Goal: Entertainment & Leisure: Consume media (video, audio)

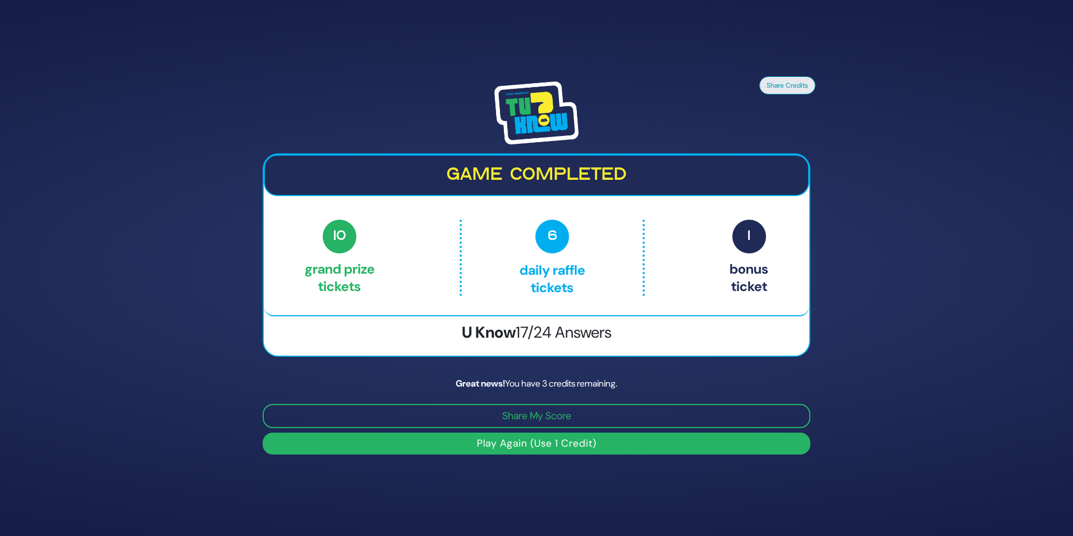
click at [607, 437] on button "Play Again (Use 1 Credit)" at bounding box center [537, 443] width 548 height 22
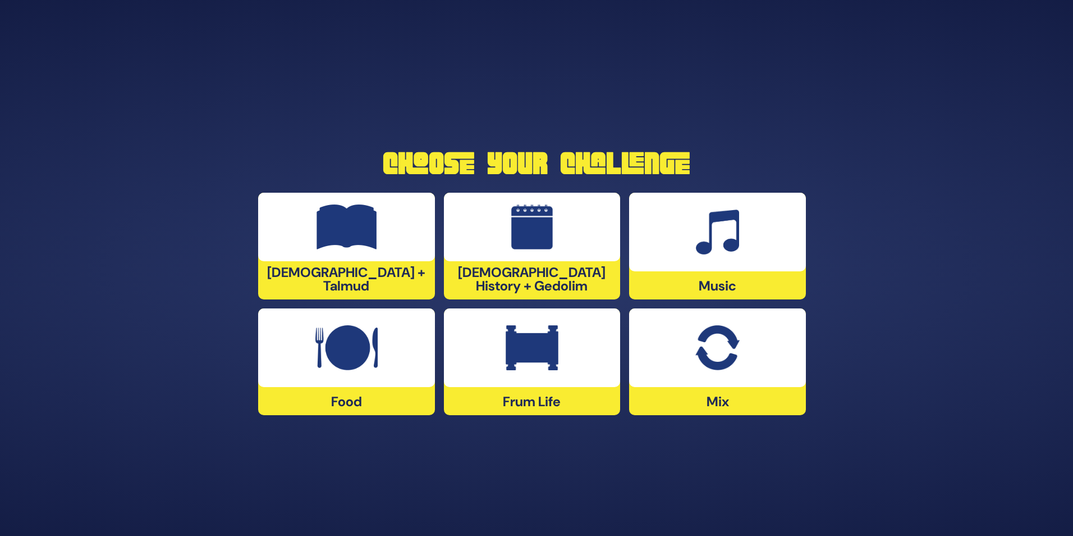
click at [386, 223] on div at bounding box center [346, 227] width 177 height 68
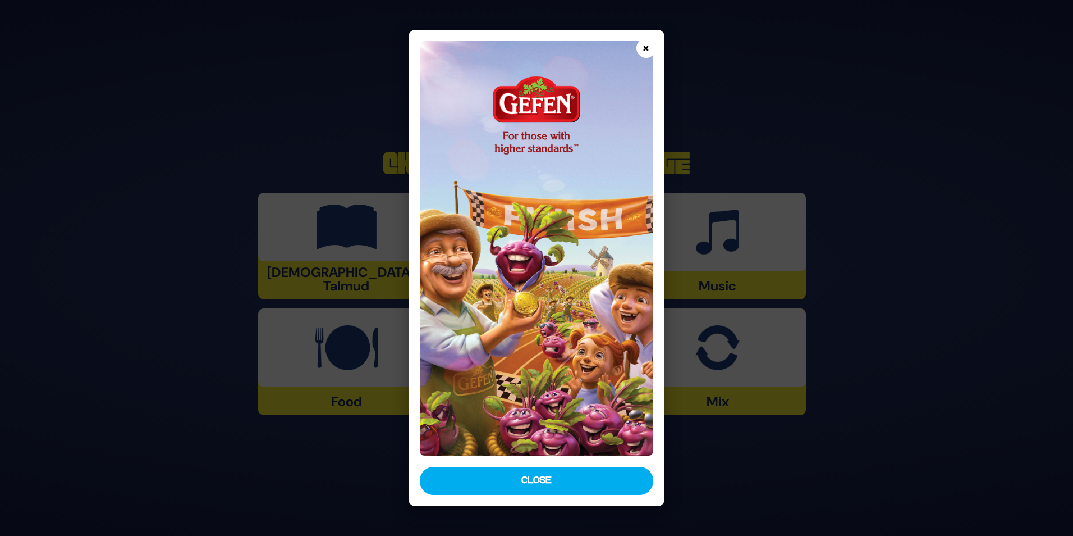
click at [651, 52] on button "×" at bounding box center [647, 48] width 20 height 20
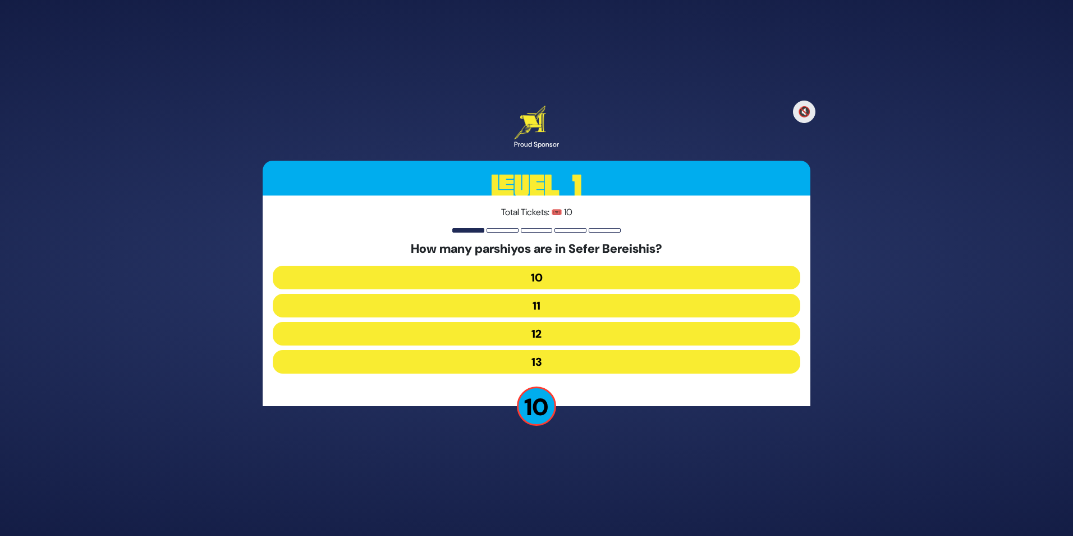
click at [569, 335] on button "12" at bounding box center [537, 334] width 528 height 24
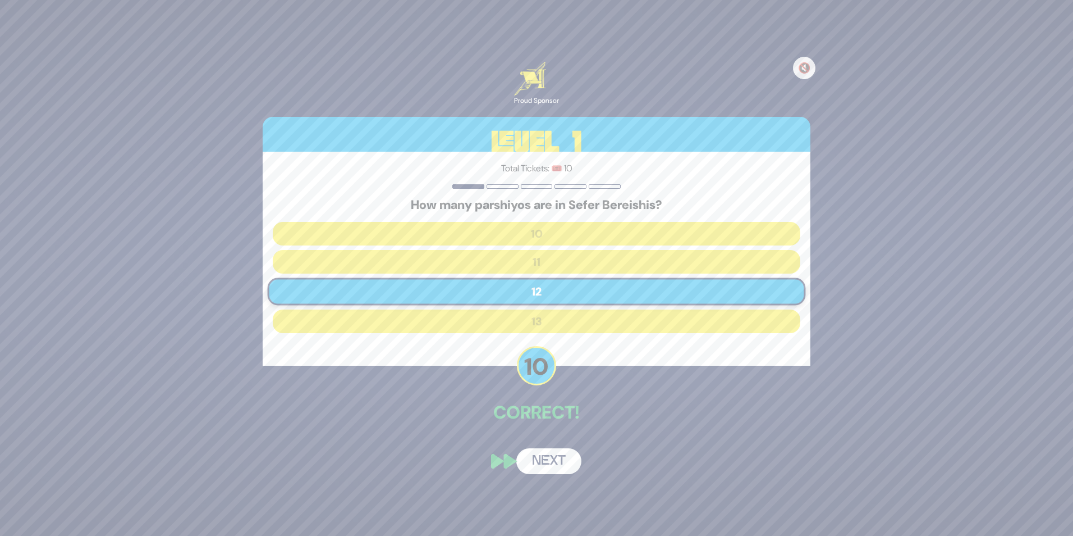
click at [559, 463] on button "Next" at bounding box center [548, 461] width 65 height 26
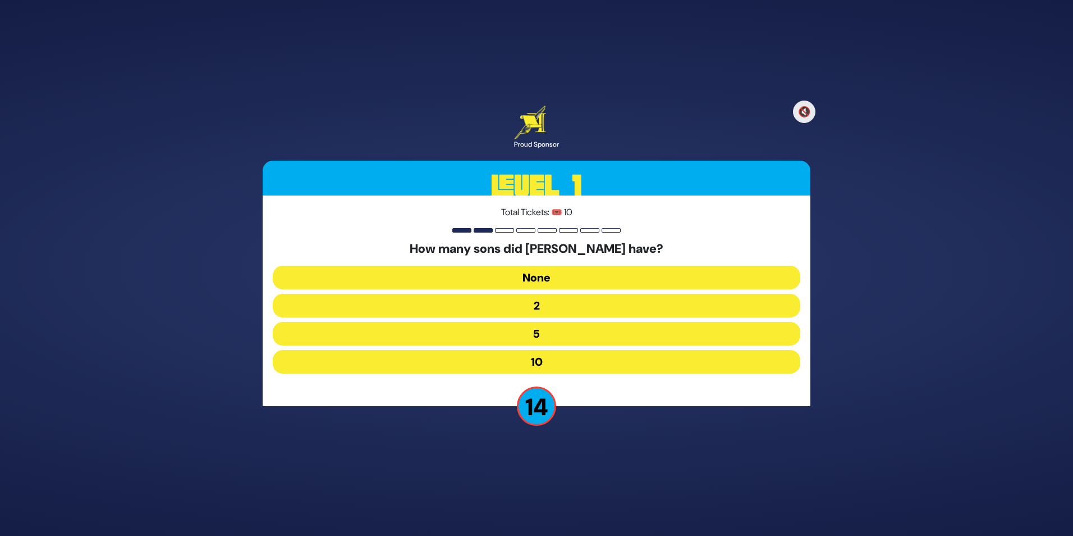
click at [559, 353] on button "10" at bounding box center [537, 362] width 528 height 24
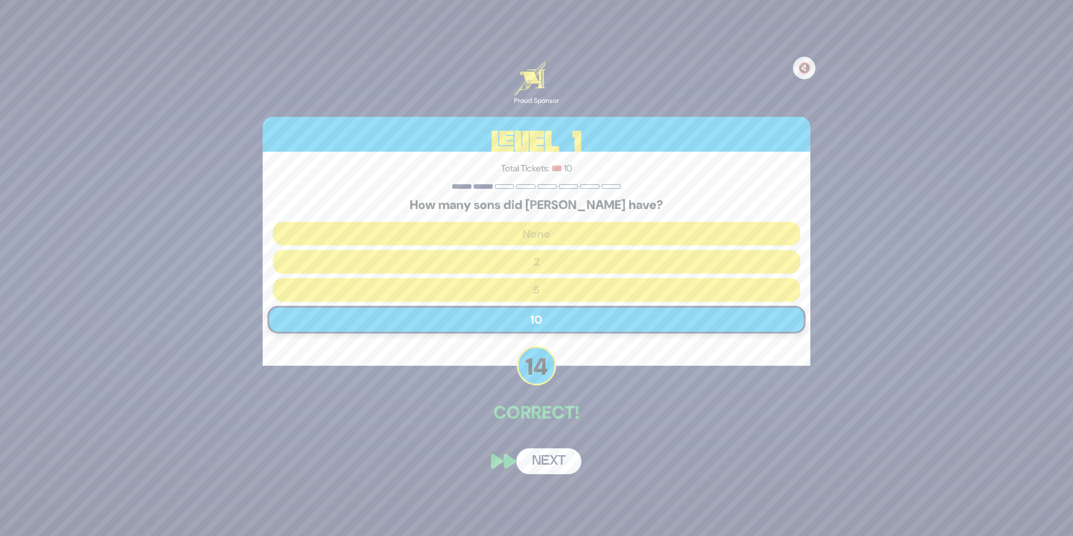
click at [563, 457] on button "Next" at bounding box center [548, 461] width 65 height 26
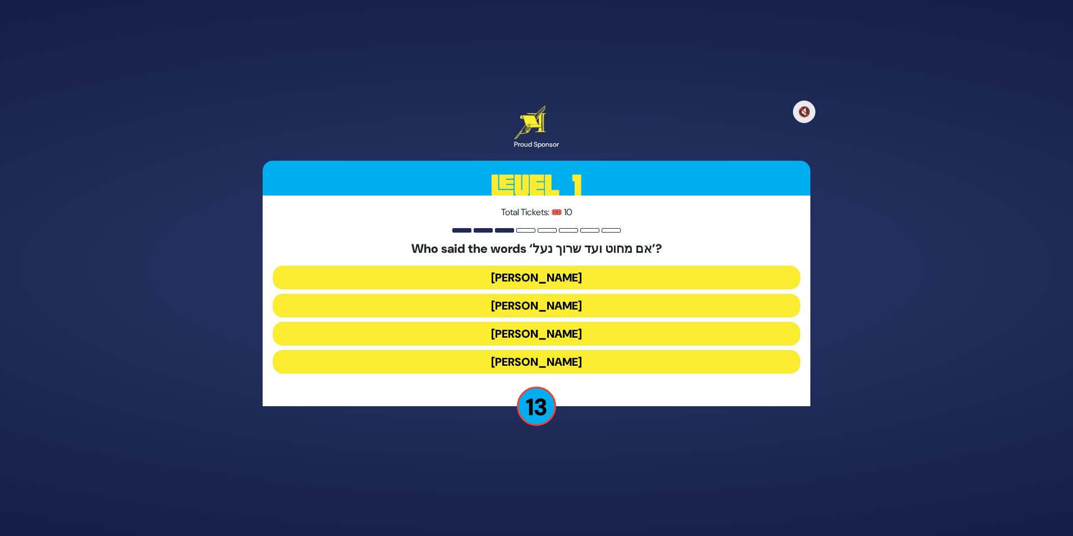
click at [624, 335] on button "[PERSON_NAME]" at bounding box center [537, 334] width 528 height 24
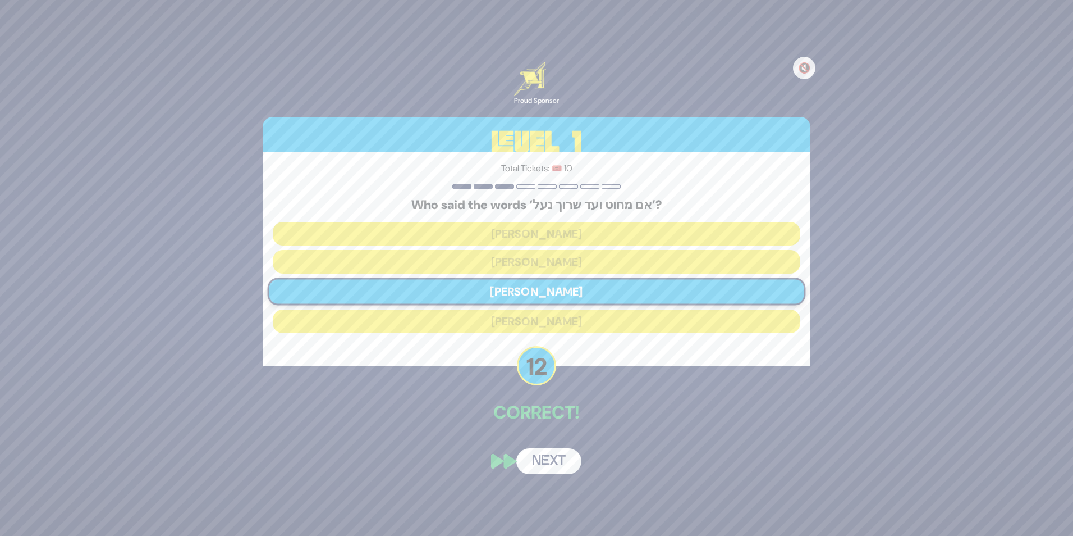
click at [566, 467] on button "Next" at bounding box center [548, 461] width 65 height 26
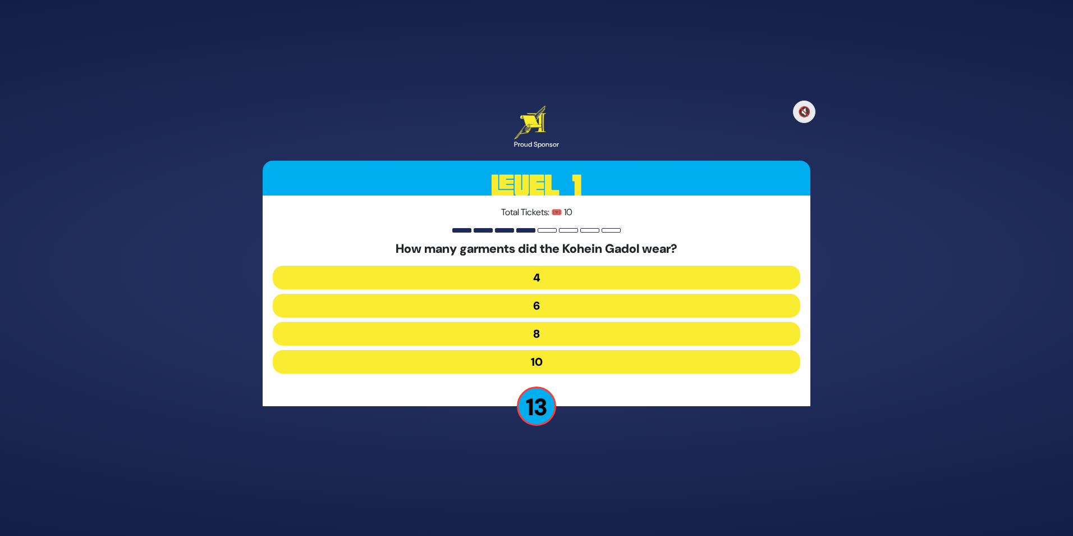
click at [557, 335] on button "8" at bounding box center [537, 334] width 528 height 24
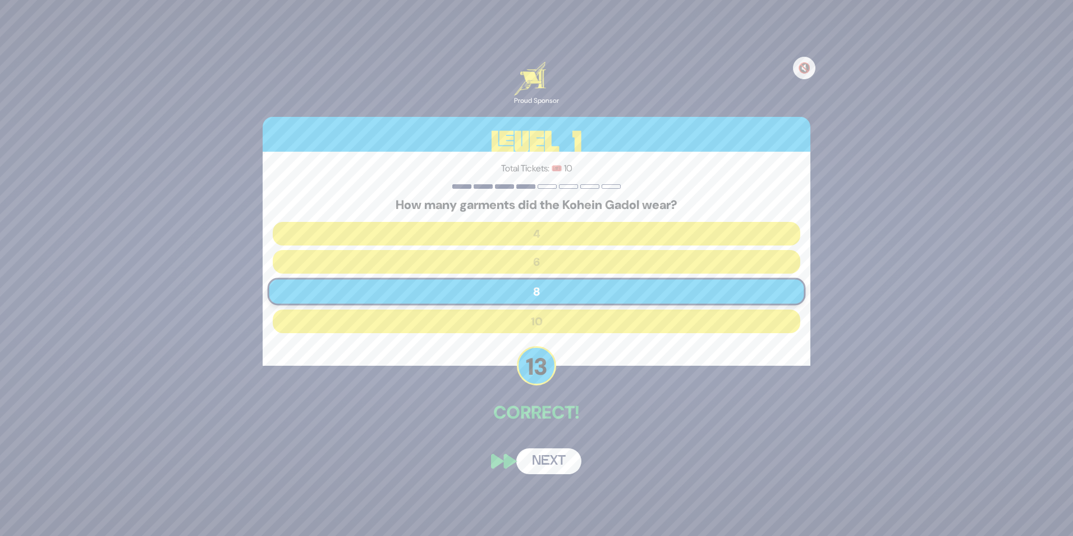
click at [554, 455] on button "Next" at bounding box center [548, 461] width 65 height 26
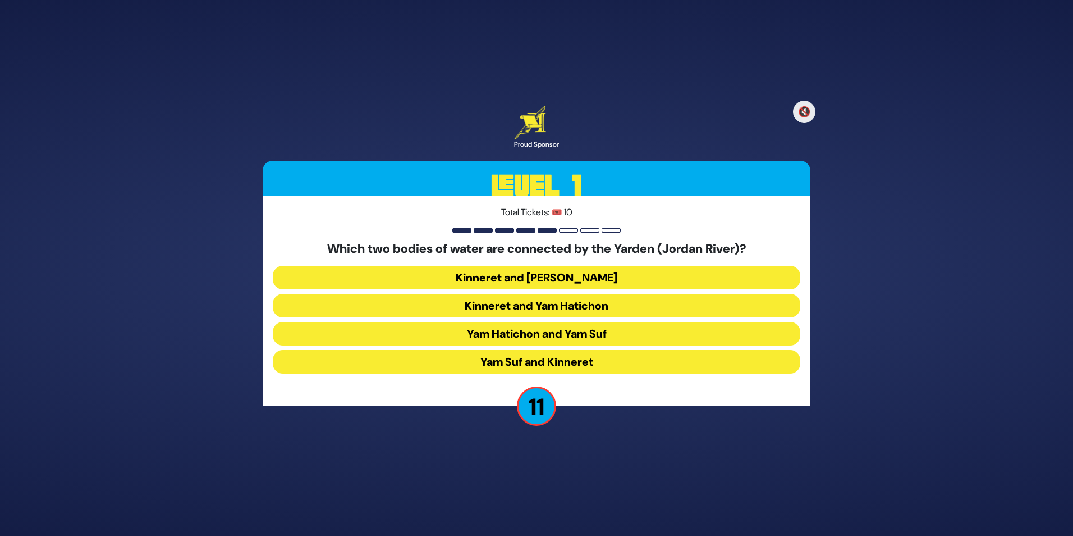
click at [586, 278] on button "Kinneret and [PERSON_NAME]" at bounding box center [537, 278] width 528 height 24
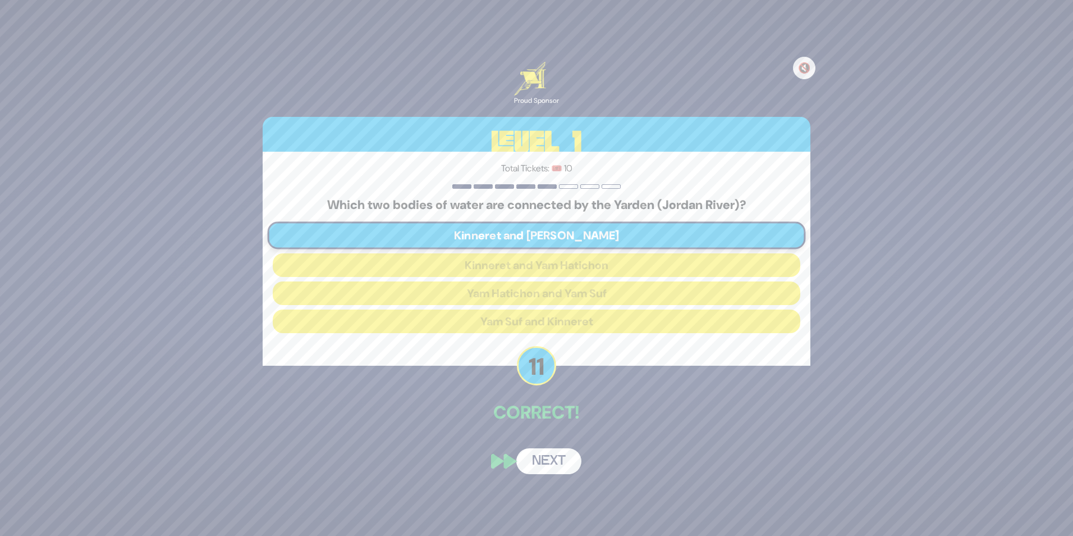
click at [568, 455] on button "Next" at bounding box center [548, 461] width 65 height 26
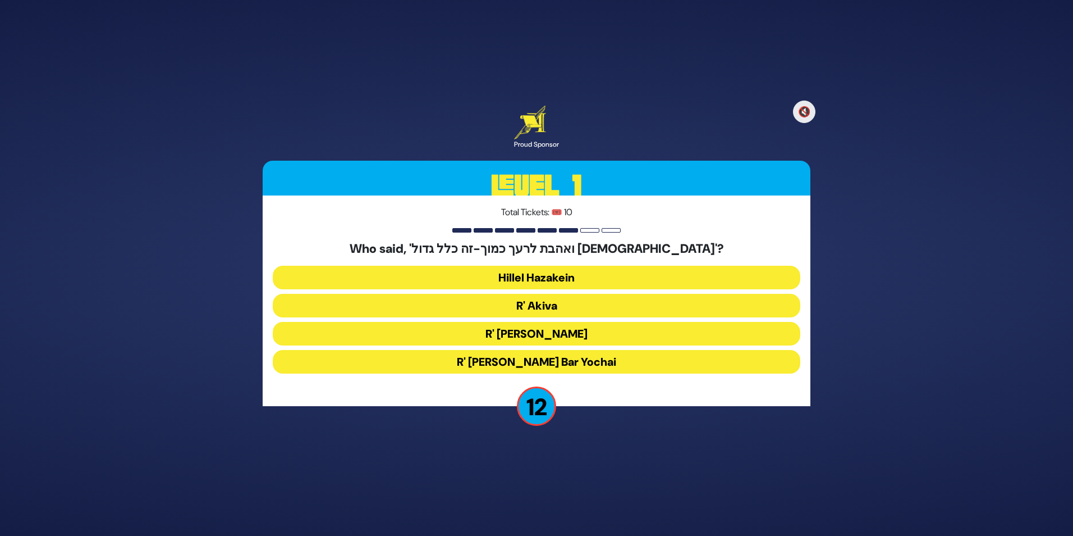
click at [558, 300] on button "R' Akiva" at bounding box center [537, 306] width 528 height 24
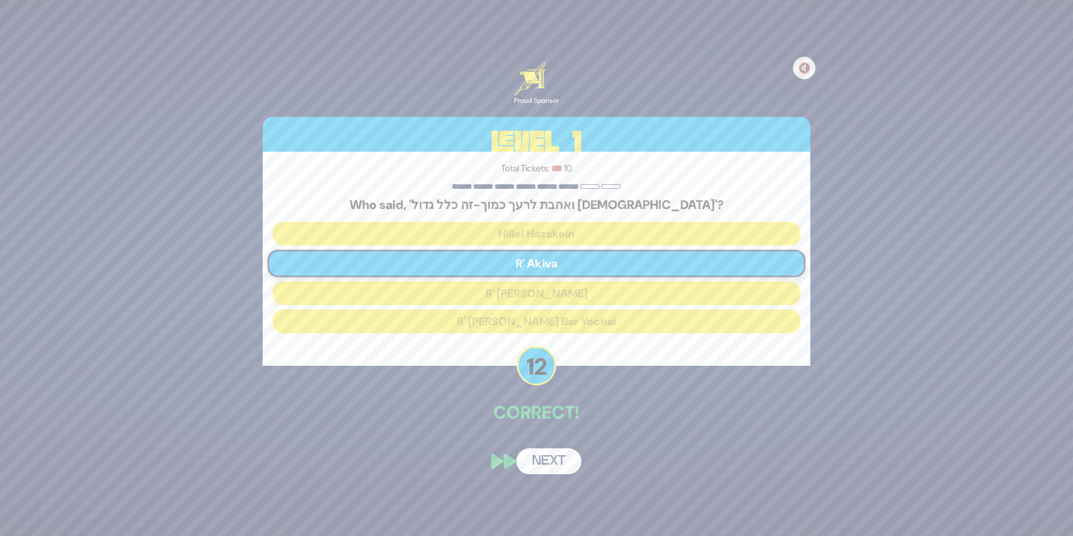
click at [562, 467] on button "Next" at bounding box center [548, 461] width 65 height 26
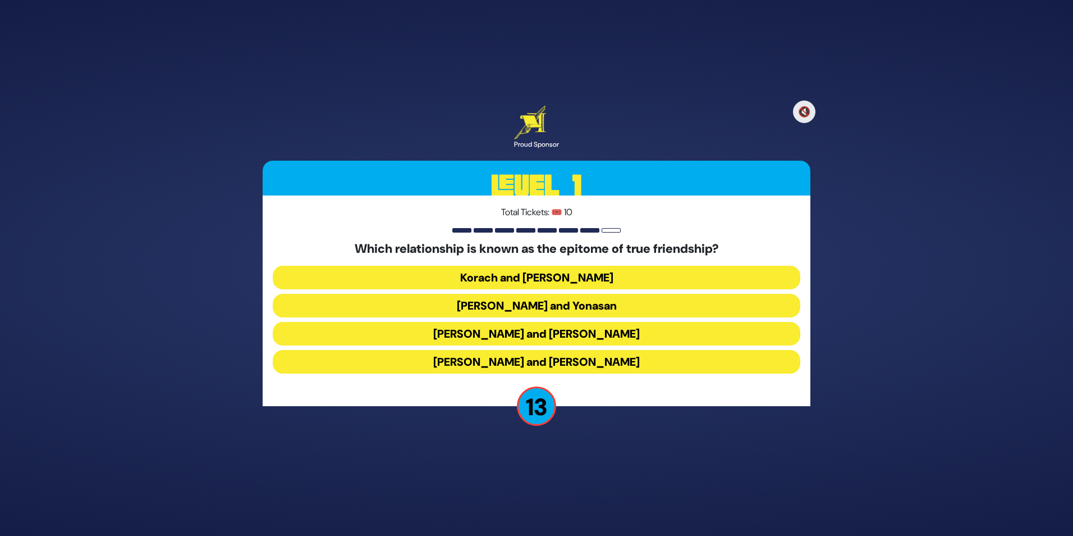
click at [548, 307] on button "[PERSON_NAME] and Yonasan" at bounding box center [537, 306] width 528 height 24
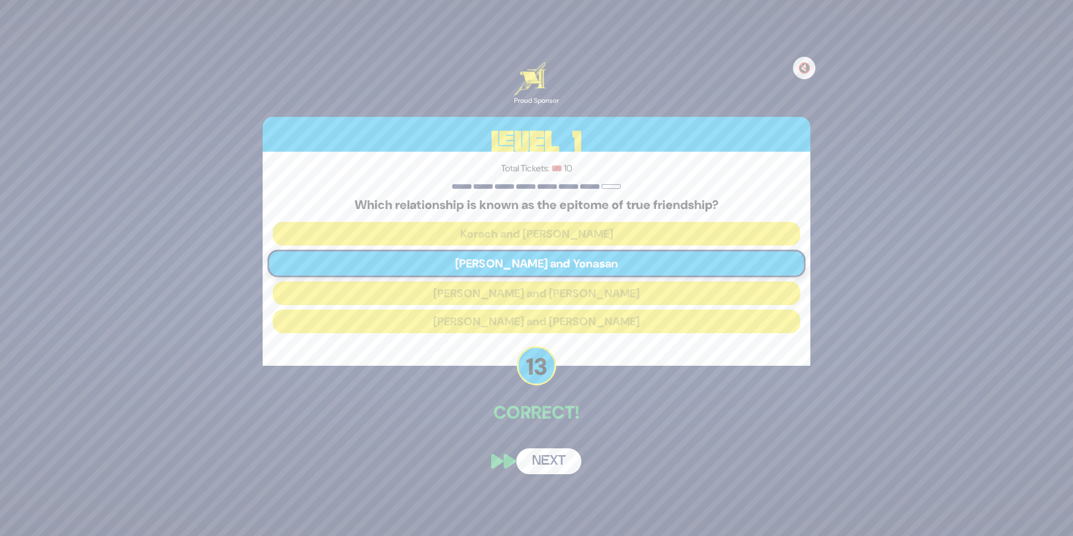
click at [557, 458] on button "Next" at bounding box center [548, 461] width 65 height 26
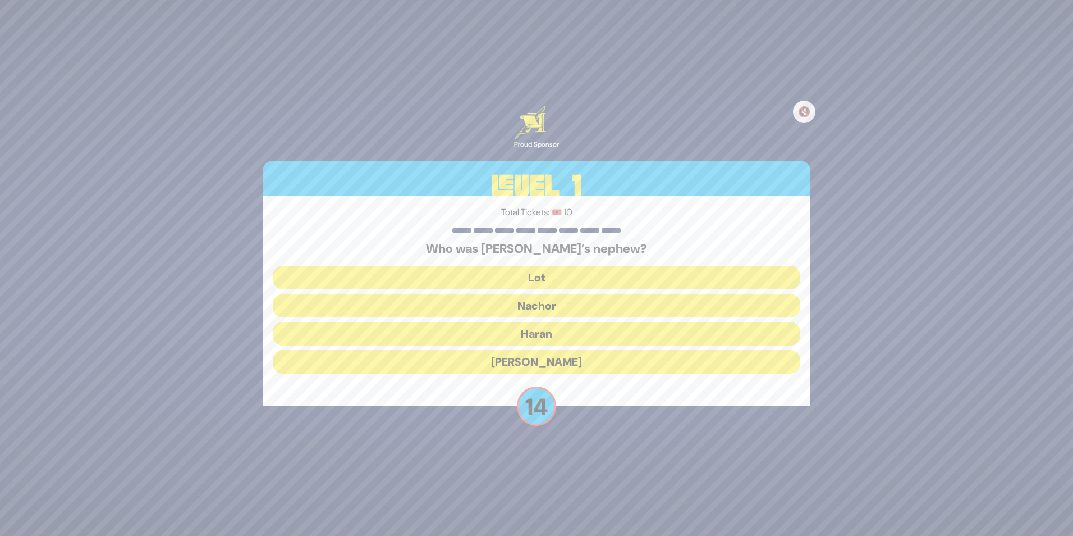
click at [550, 277] on button "Lot" at bounding box center [537, 278] width 528 height 24
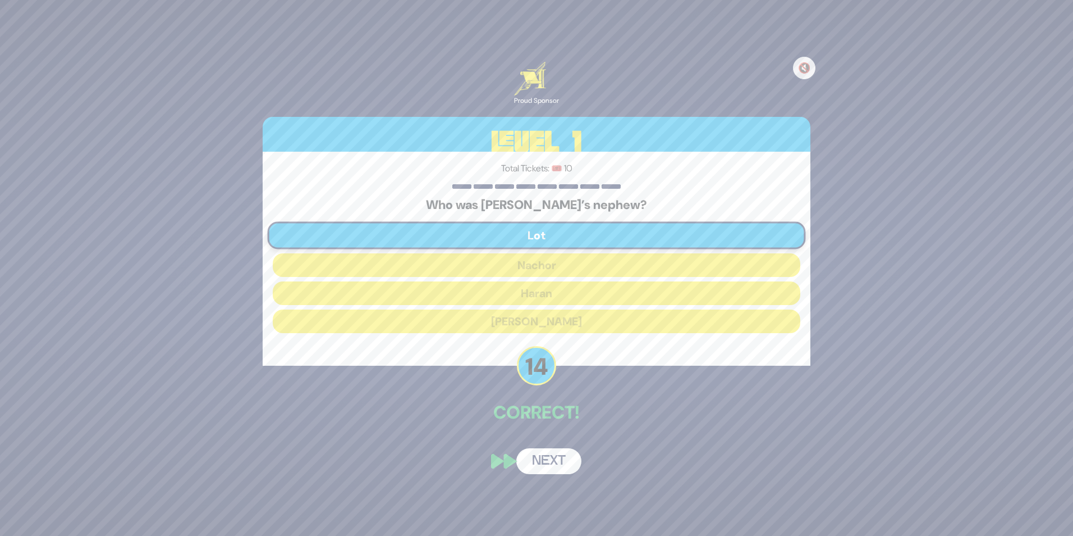
click at [553, 431] on div "🔇 Proud Sponsor Level 1 Total Tickets: 🎟️ 10 Who was [PERSON_NAME]’s nephew? Lo…" at bounding box center [536, 267] width 575 height 438
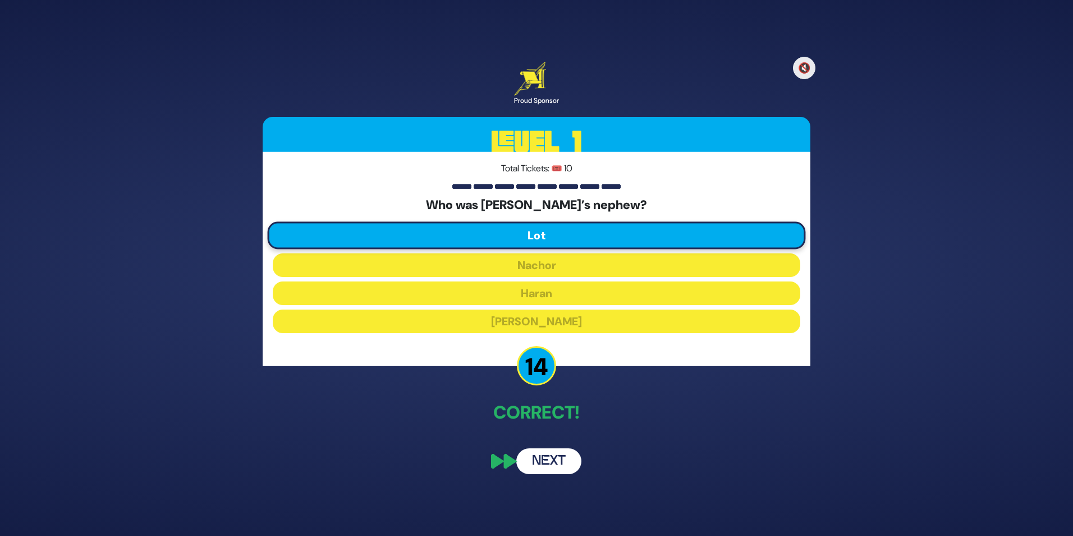
click at [566, 458] on button "Next" at bounding box center [548, 461] width 65 height 26
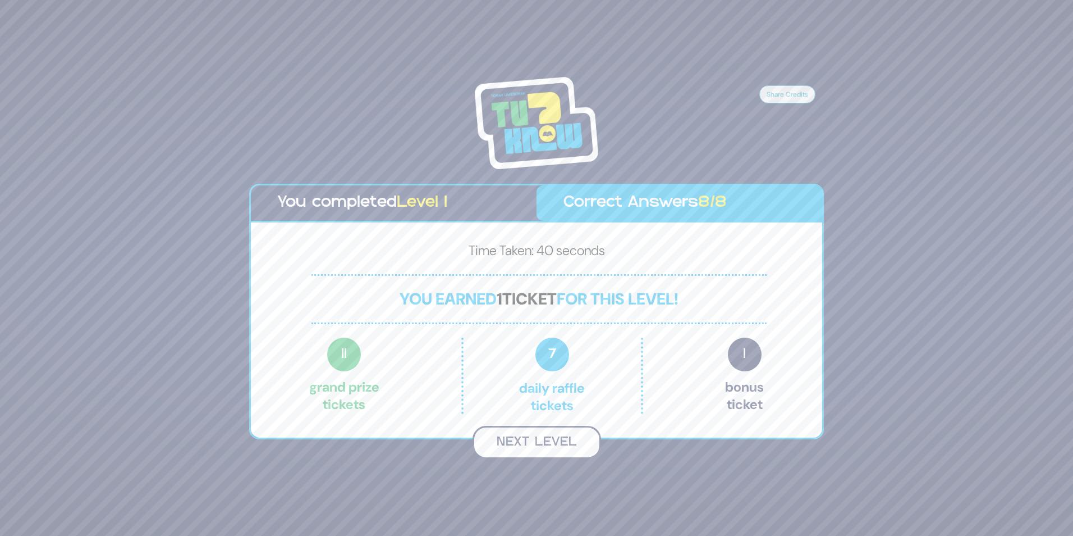
click at [525, 445] on button "Next Level" at bounding box center [537, 442] width 129 height 33
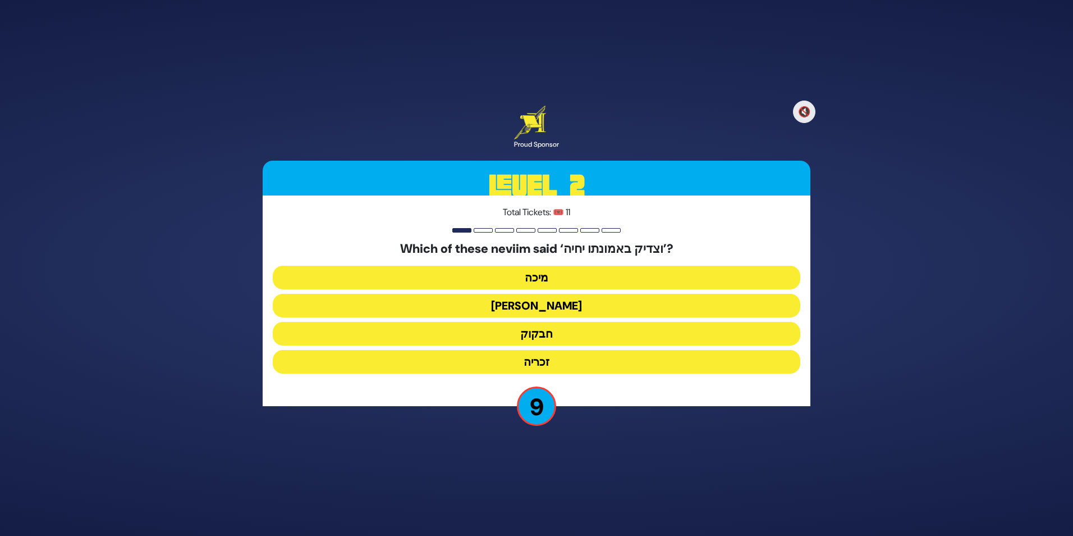
click at [542, 275] on button "מיכה" at bounding box center [537, 278] width 528 height 24
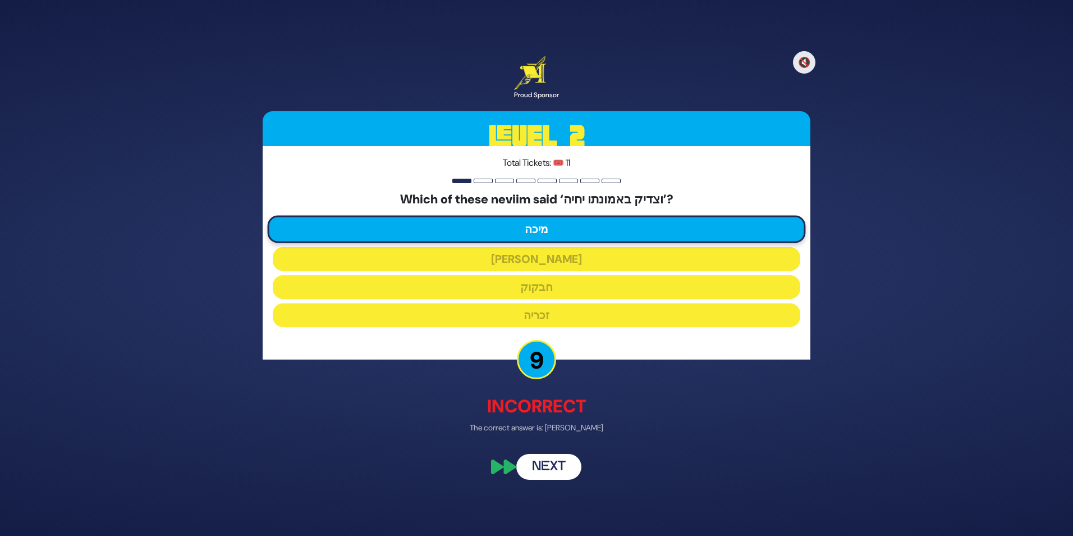
click at [567, 459] on button "Next" at bounding box center [548, 467] width 65 height 26
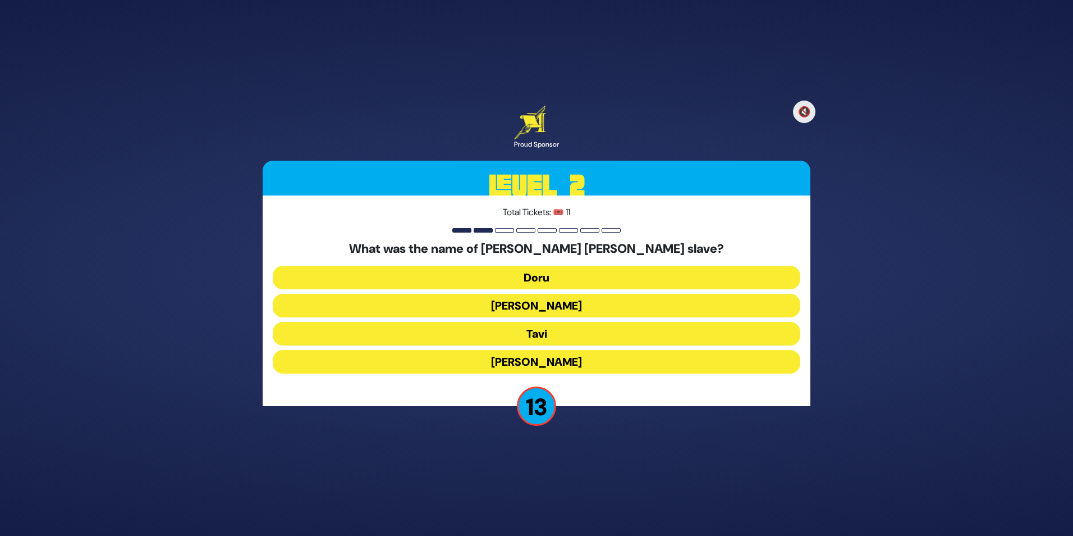
click at [573, 333] on button "Tavi" at bounding box center [537, 334] width 528 height 24
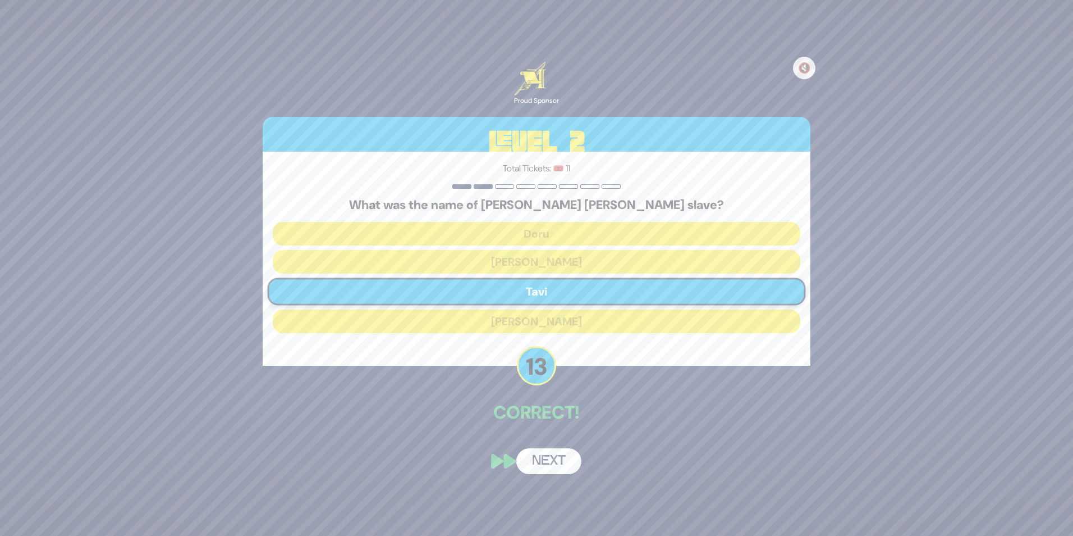
click at [561, 450] on button "Next" at bounding box center [548, 461] width 65 height 26
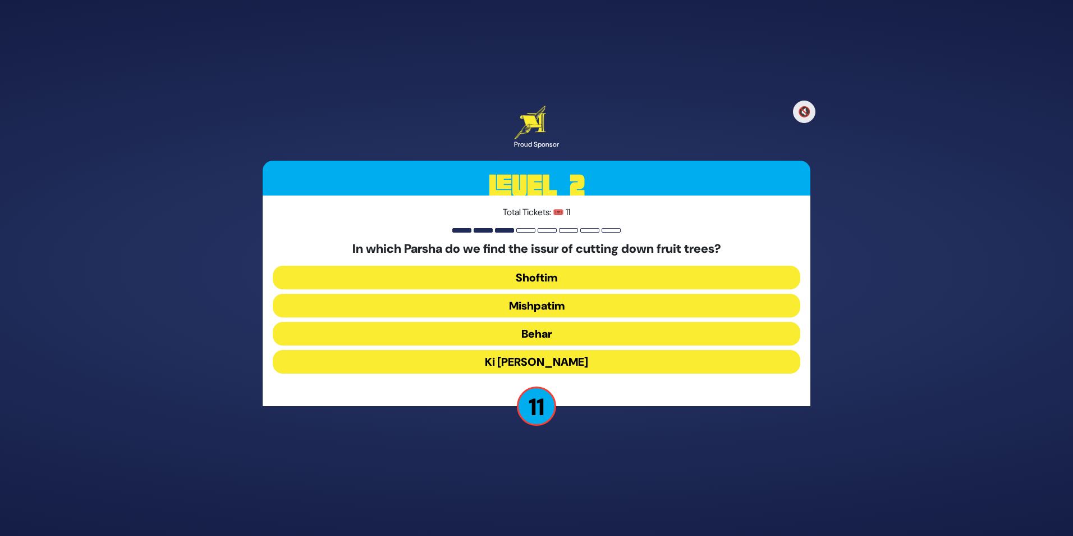
click at [566, 277] on button "Shoftim" at bounding box center [537, 278] width 528 height 24
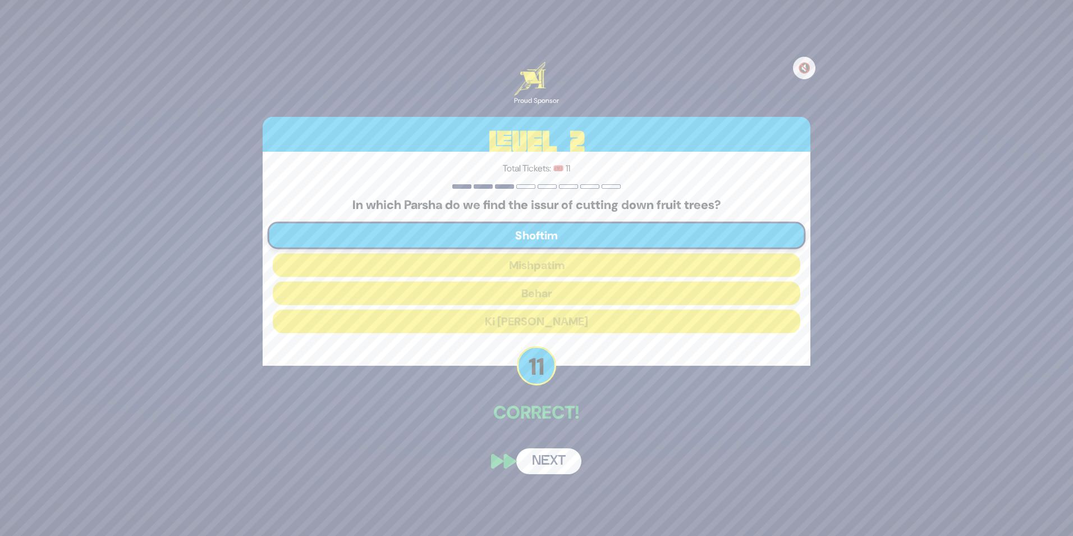
click at [559, 455] on button "Next" at bounding box center [548, 461] width 65 height 26
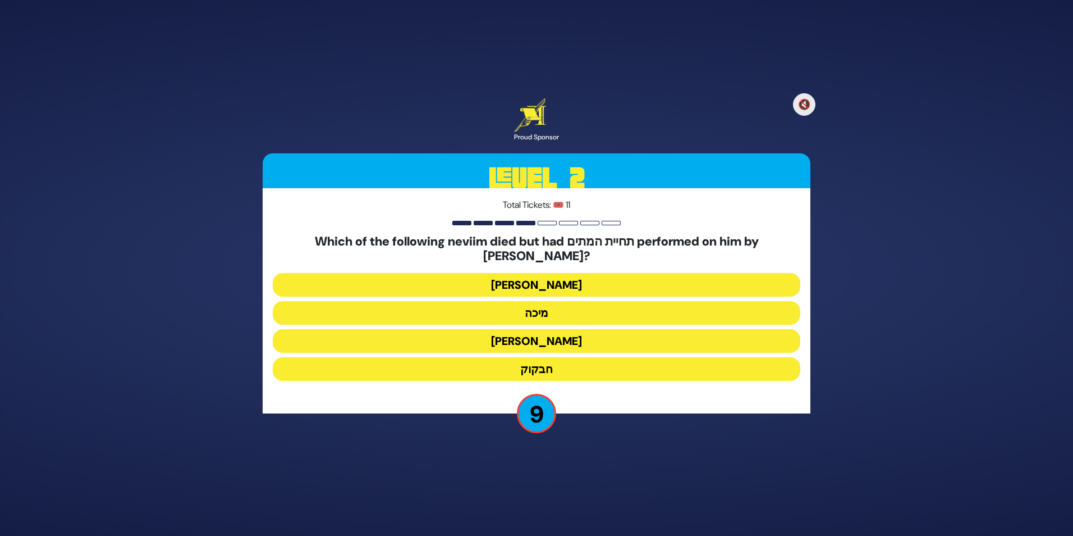
click at [603, 308] on button "מיכה" at bounding box center [537, 313] width 528 height 24
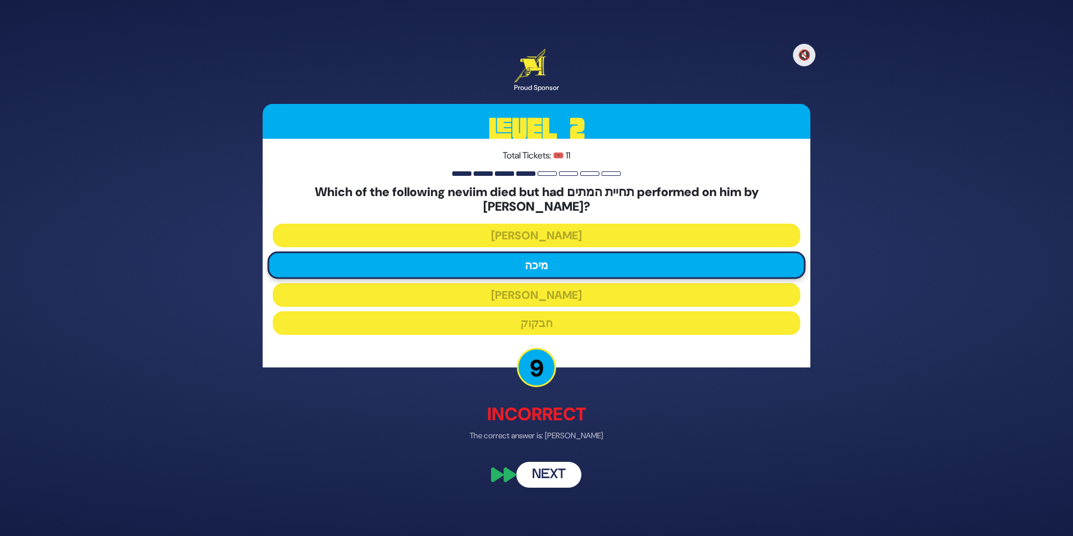
click at [563, 469] on button "Next" at bounding box center [548, 474] width 65 height 26
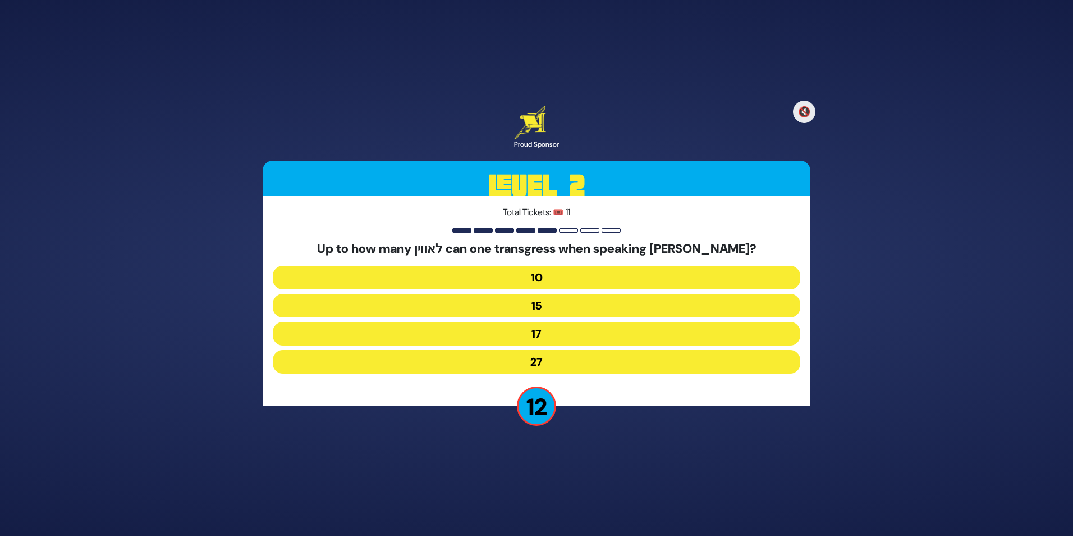
click at [582, 331] on button "17" at bounding box center [537, 334] width 528 height 24
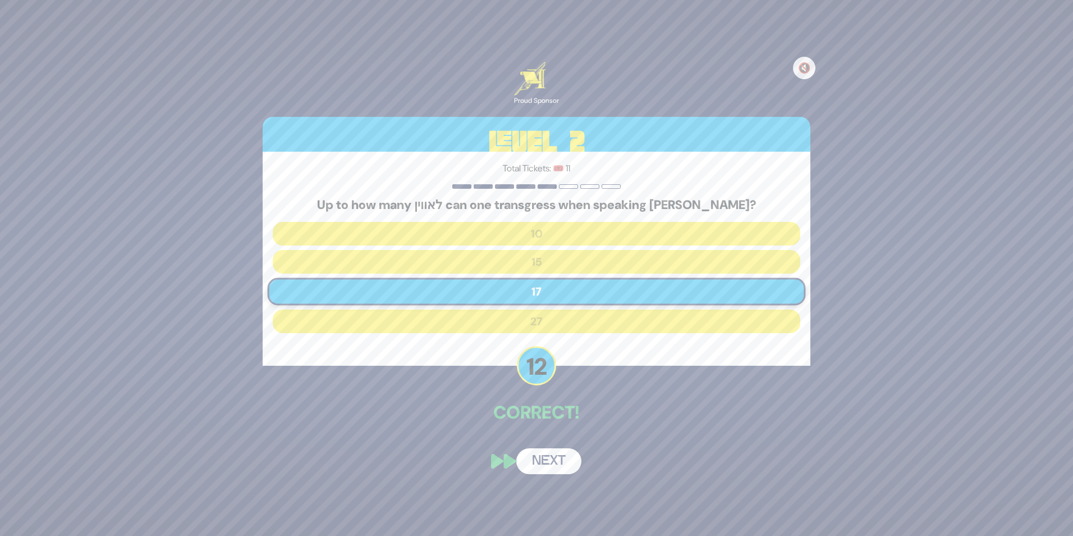
click at [546, 464] on button "Next" at bounding box center [548, 461] width 65 height 26
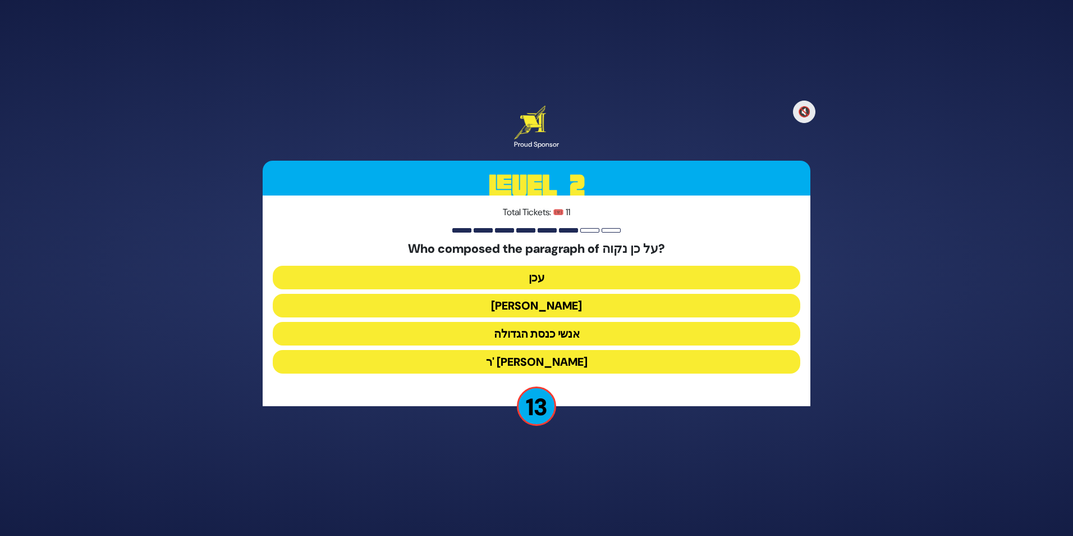
click at [562, 301] on button "[PERSON_NAME]" at bounding box center [537, 306] width 528 height 24
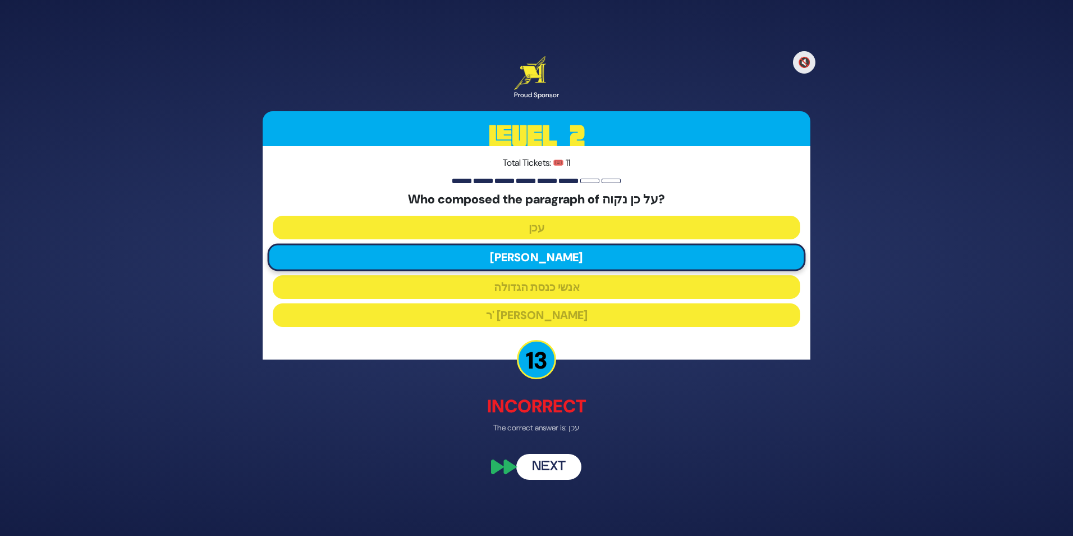
click at [550, 466] on button "Next" at bounding box center [548, 467] width 65 height 26
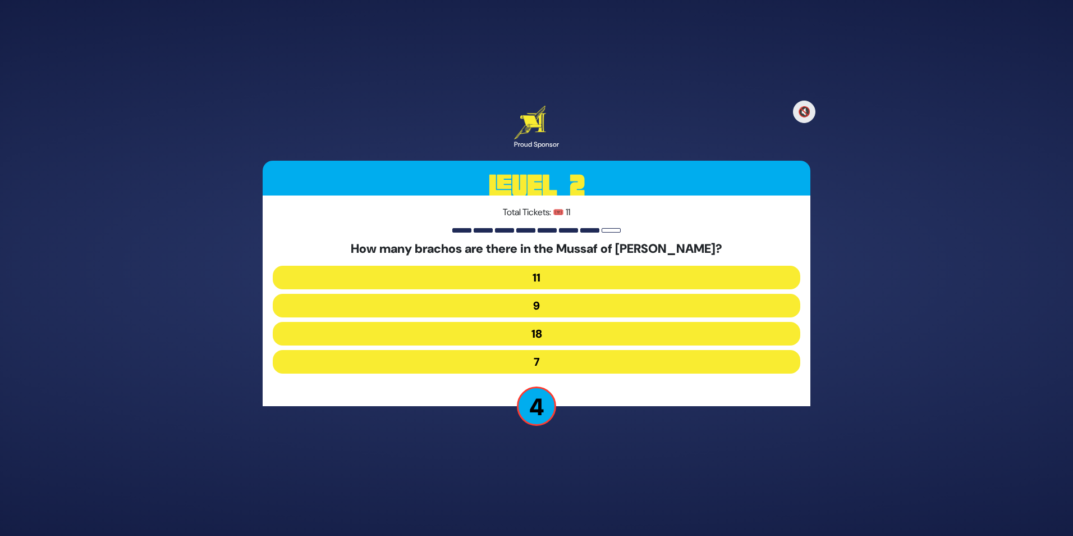
click at [566, 305] on button "9" at bounding box center [537, 306] width 528 height 24
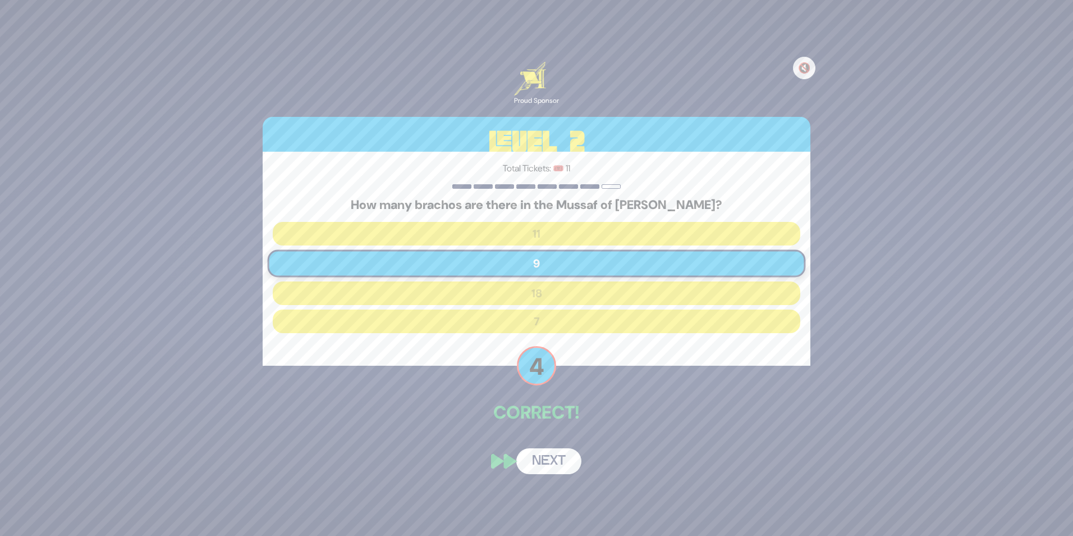
click at [542, 455] on button "Next" at bounding box center [548, 461] width 65 height 26
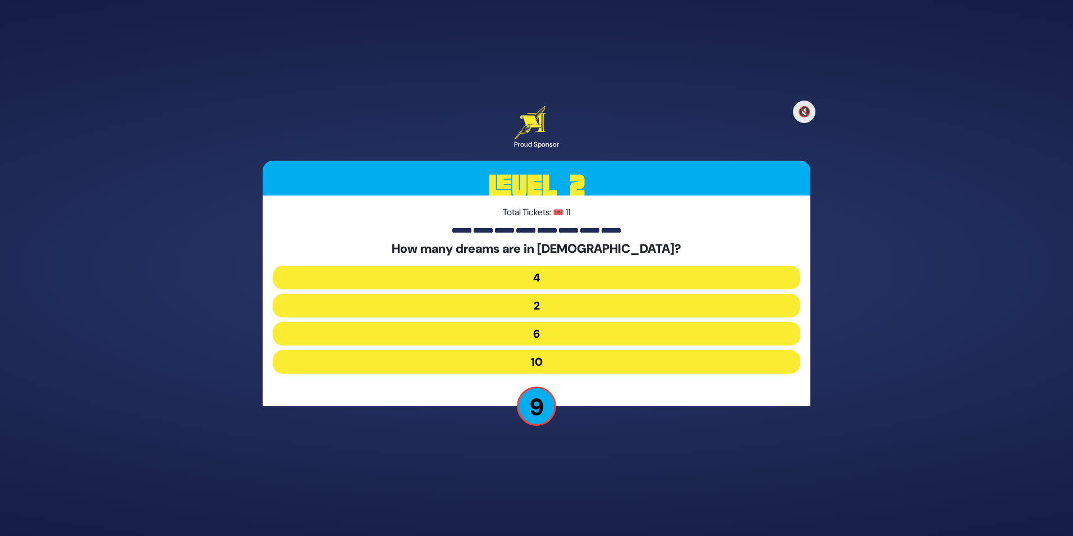
click at [519, 276] on button "4" at bounding box center [537, 278] width 528 height 24
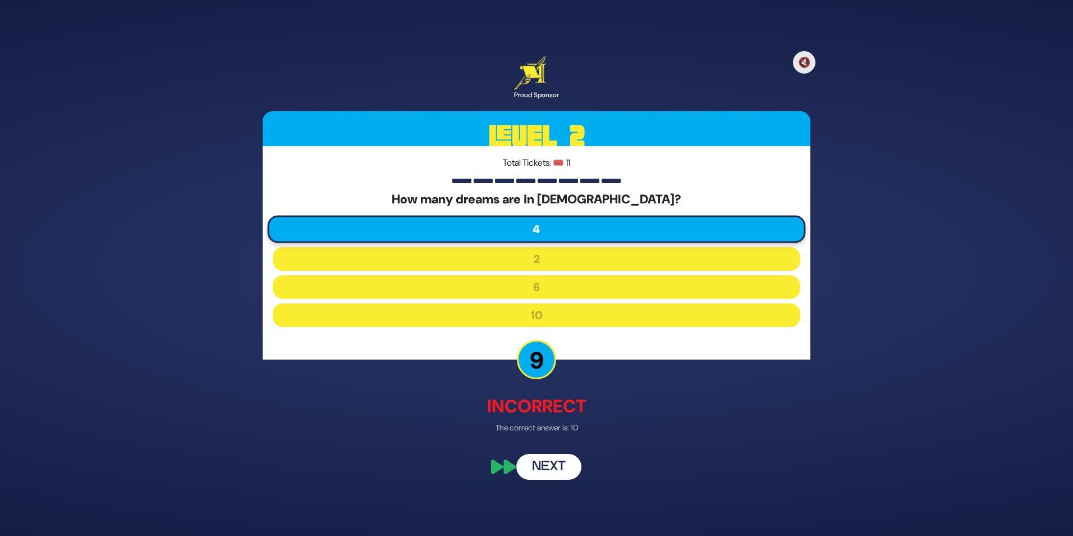
click at [557, 462] on button "Next" at bounding box center [548, 467] width 65 height 26
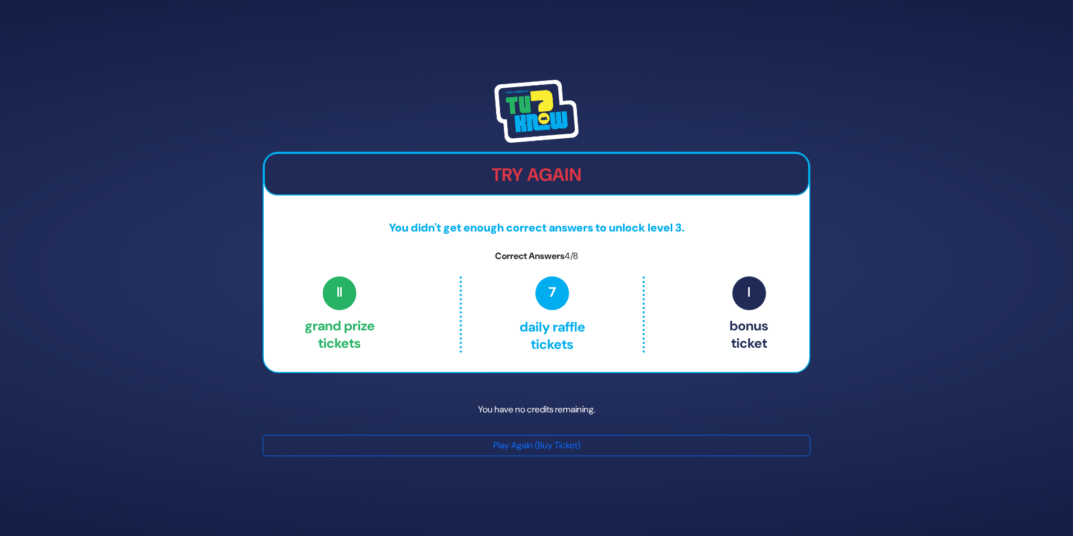
click at [840, 379] on div "Try Again You didn't get enough correct answers to unlock level 3. Correct Answ…" at bounding box center [536, 268] width 1073 height 536
